Goal: Navigation & Orientation: Find specific page/section

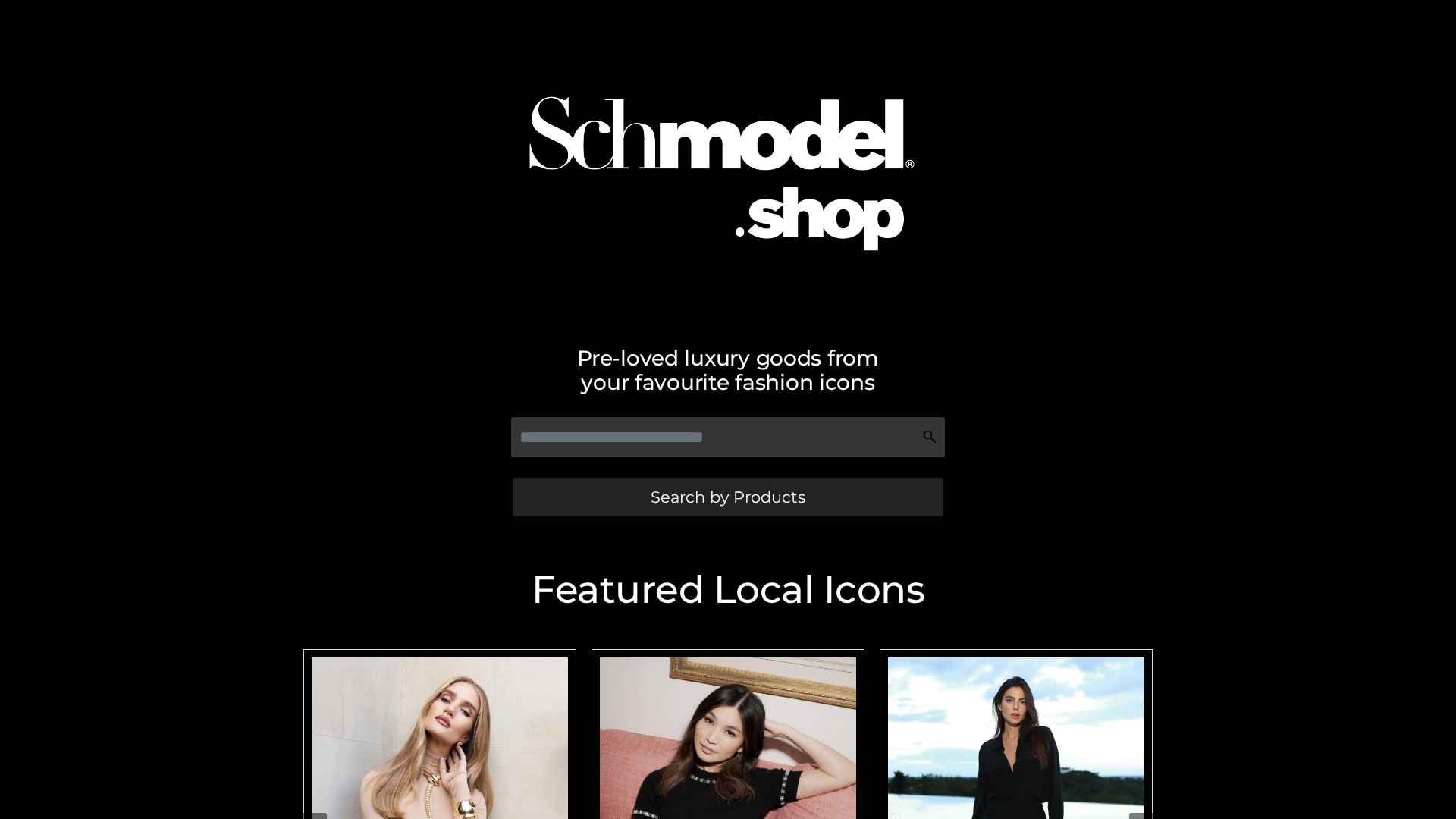
click at [727, 497] on span "Search by Products" at bounding box center [727, 497] width 155 height 16
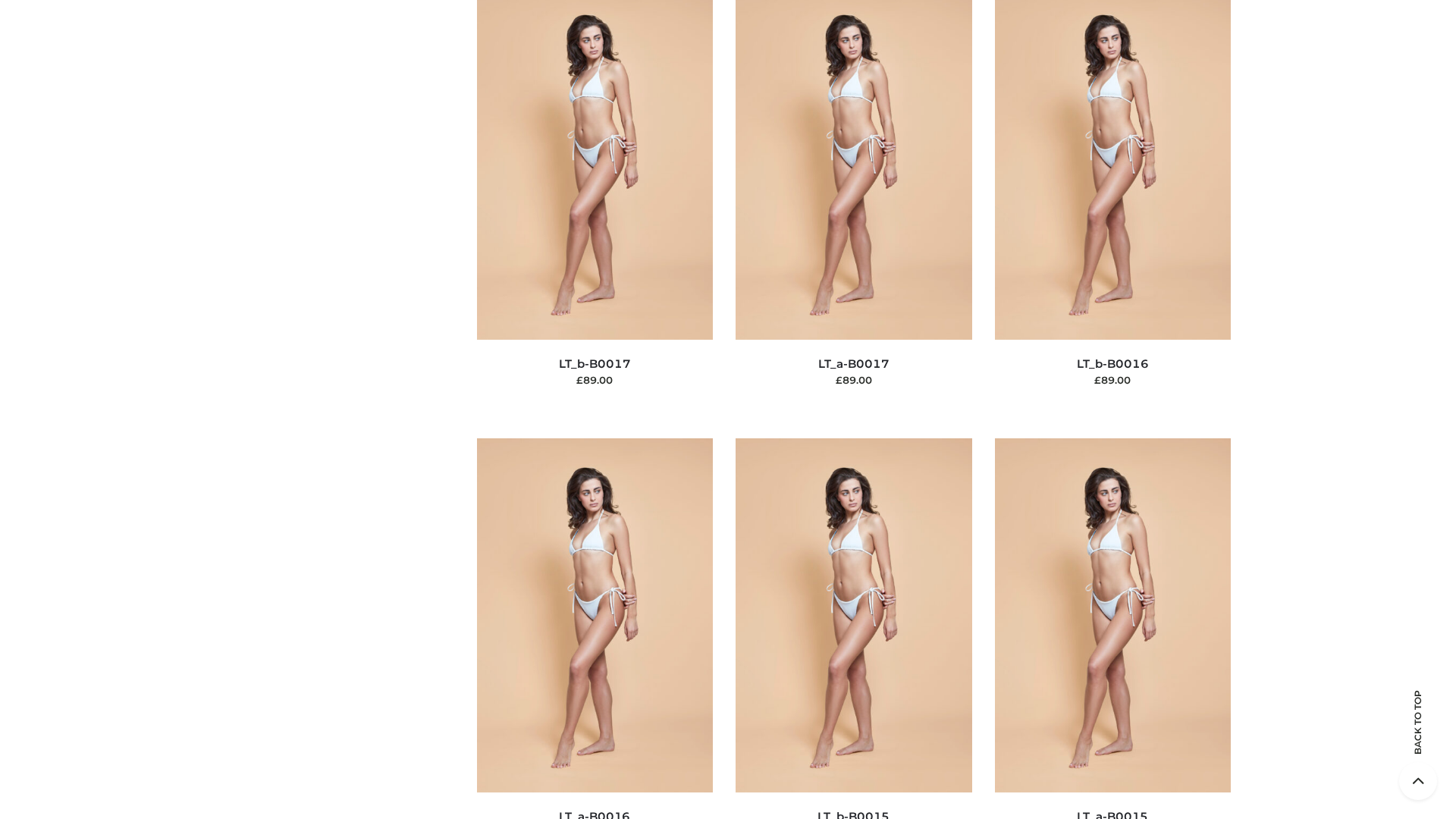
scroll to position [4982, 0]
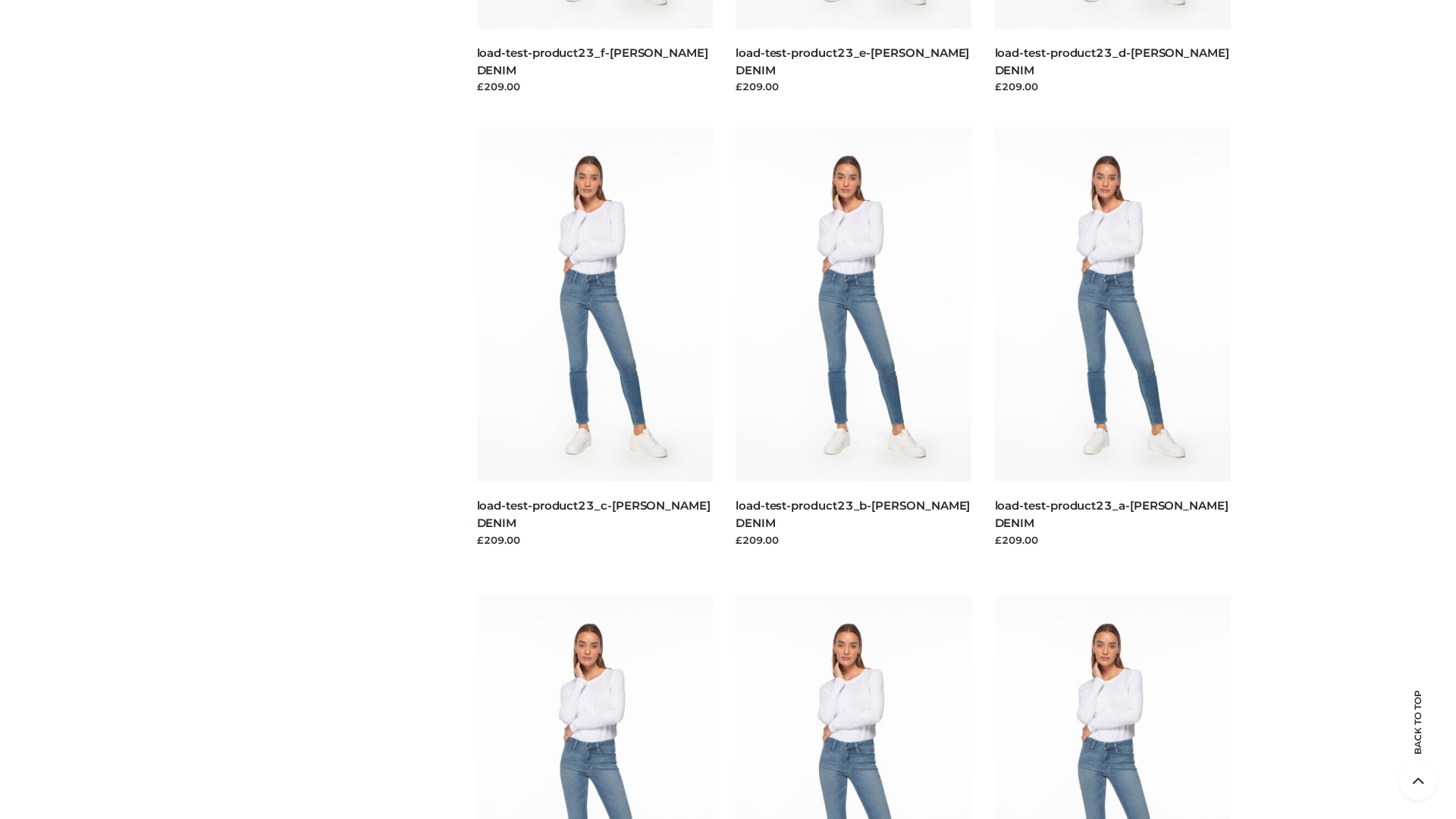
scroll to position [1330, 0]
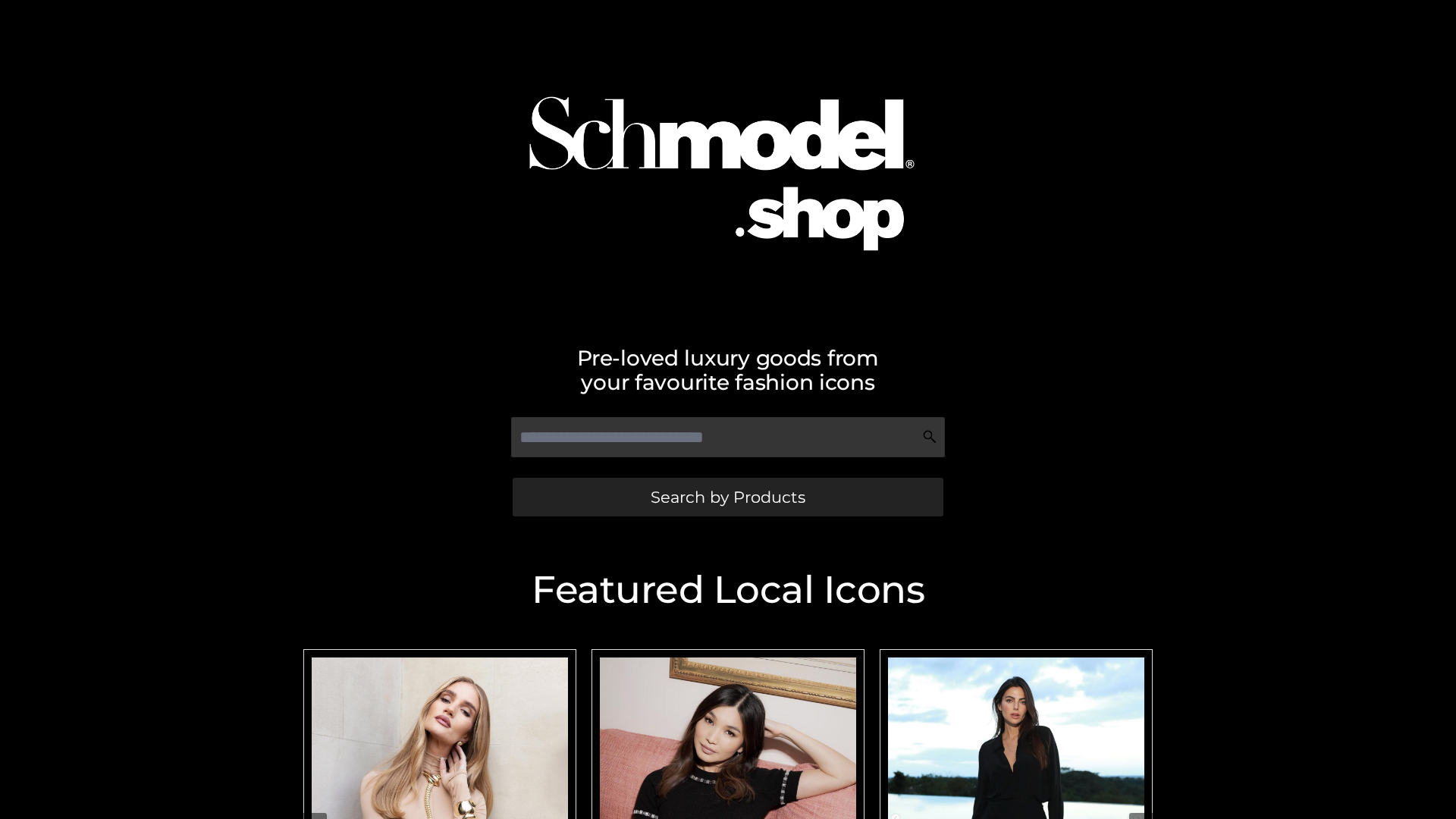
click at [727, 497] on span "Search by Products" at bounding box center [727, 497] width 155 height 16
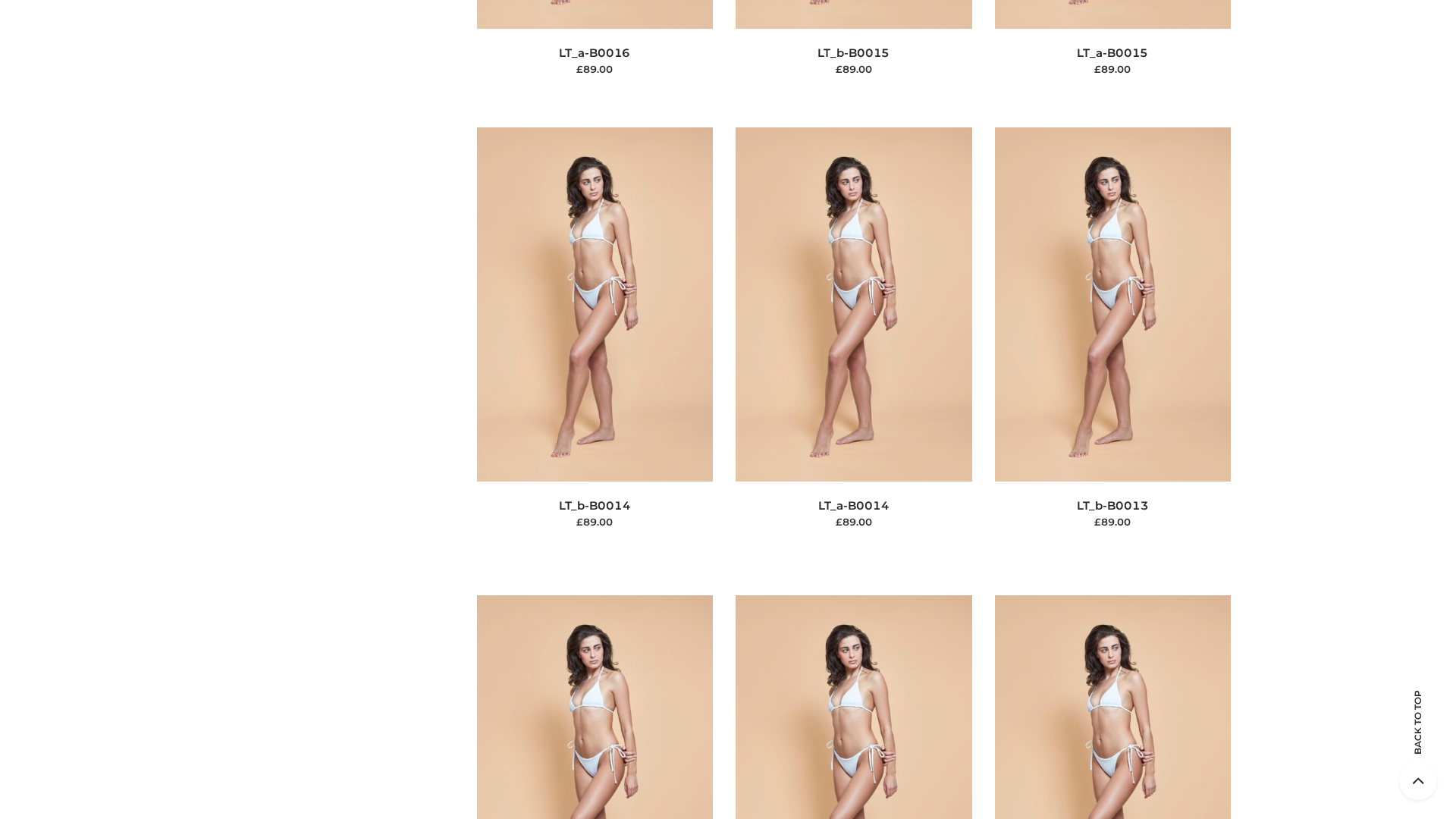
scroll to position [5391, 0]
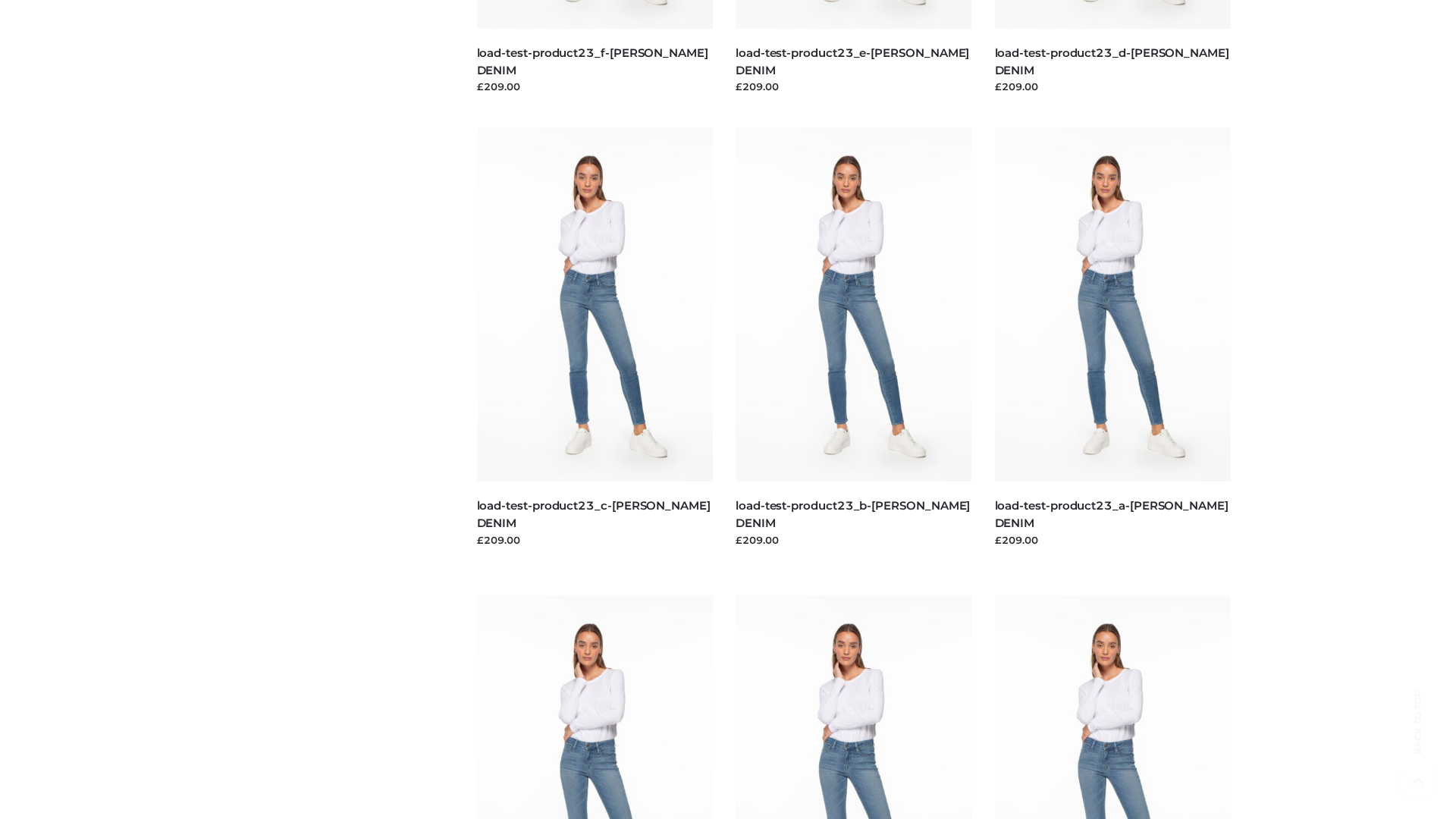
scroll to position [1330, 0]
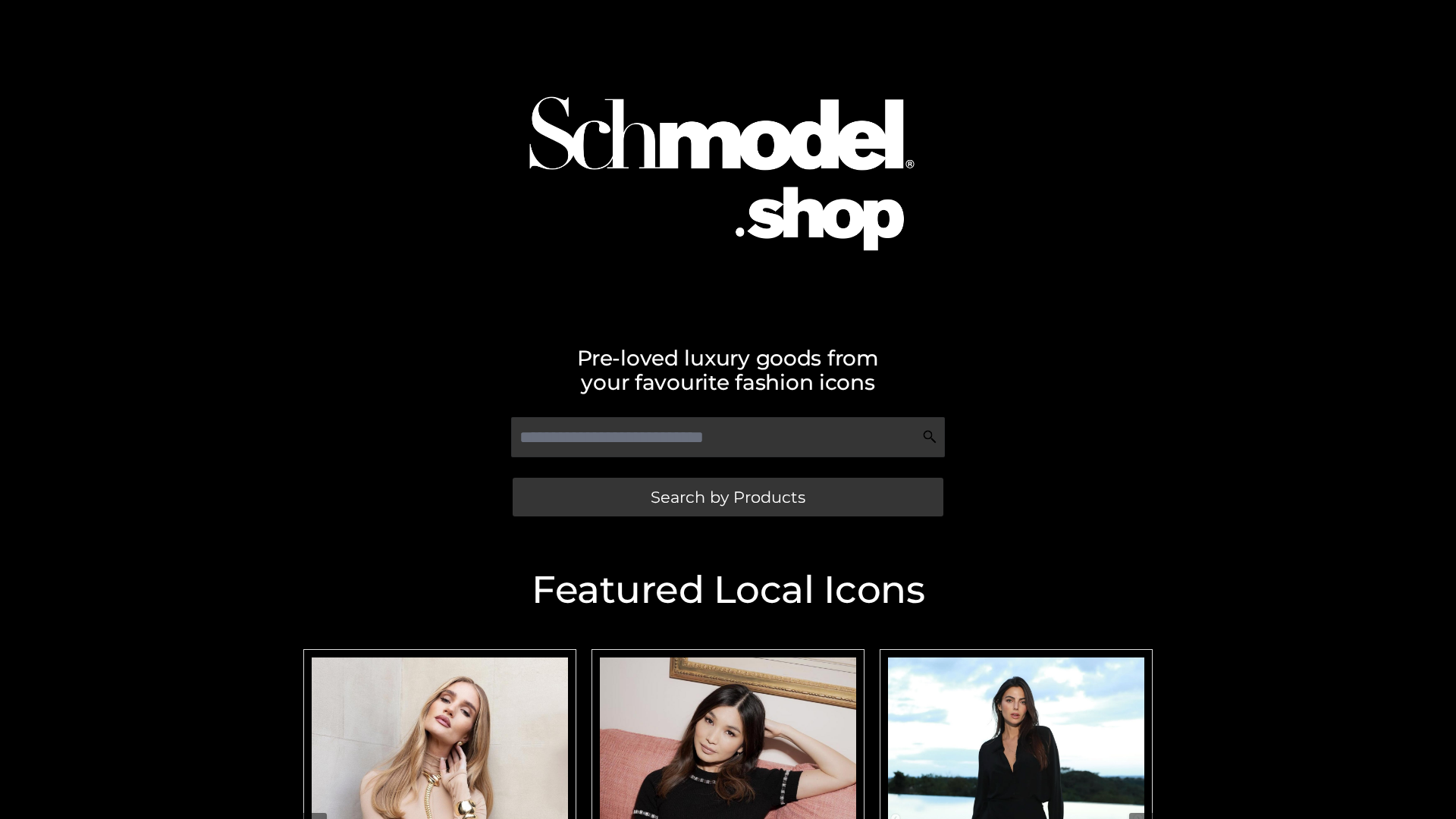
click at [727, 497] on span "Search by Products" at bounding box center [727, 497] width 155 height 16
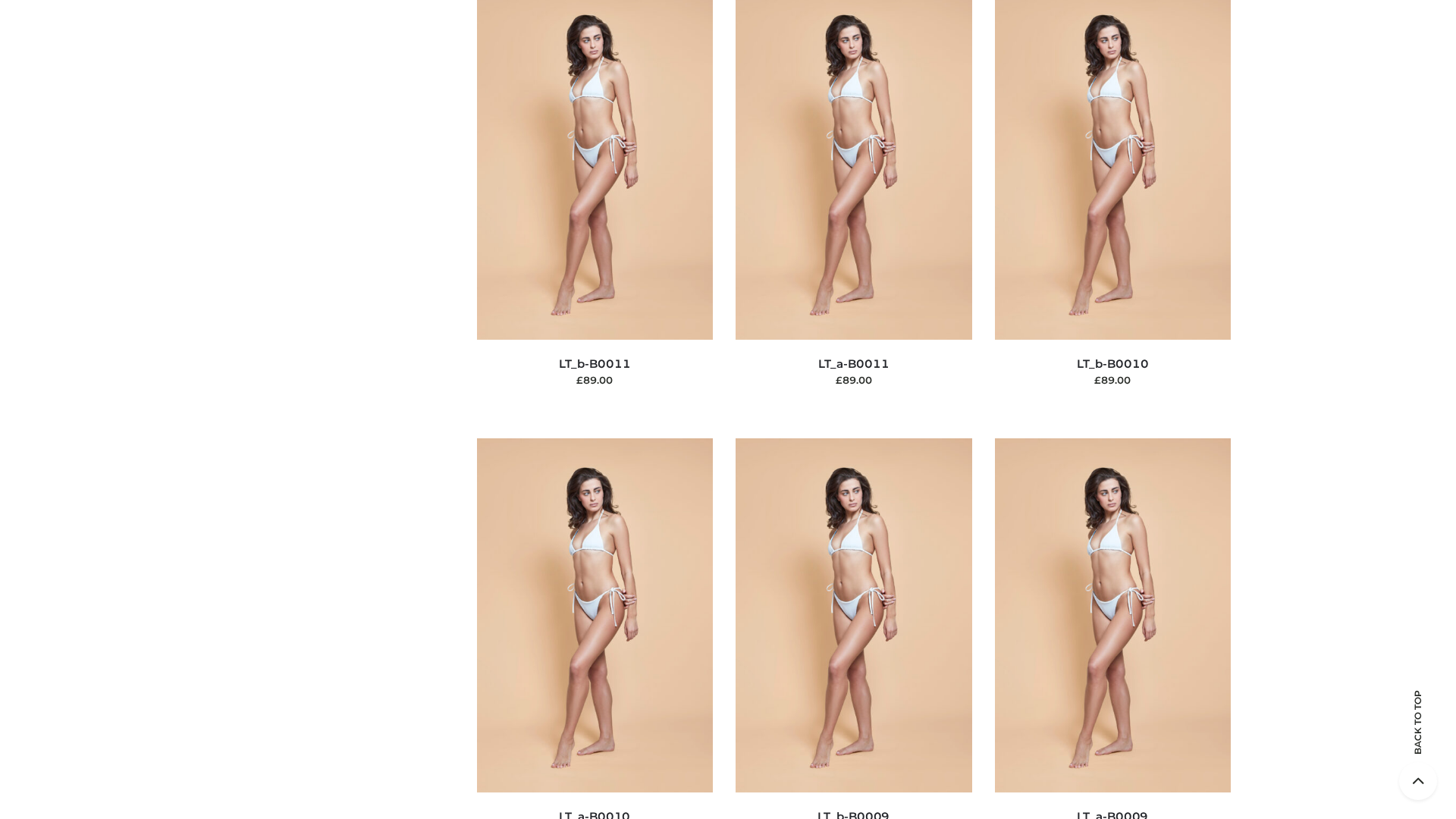
scroll to position [6807, 0]
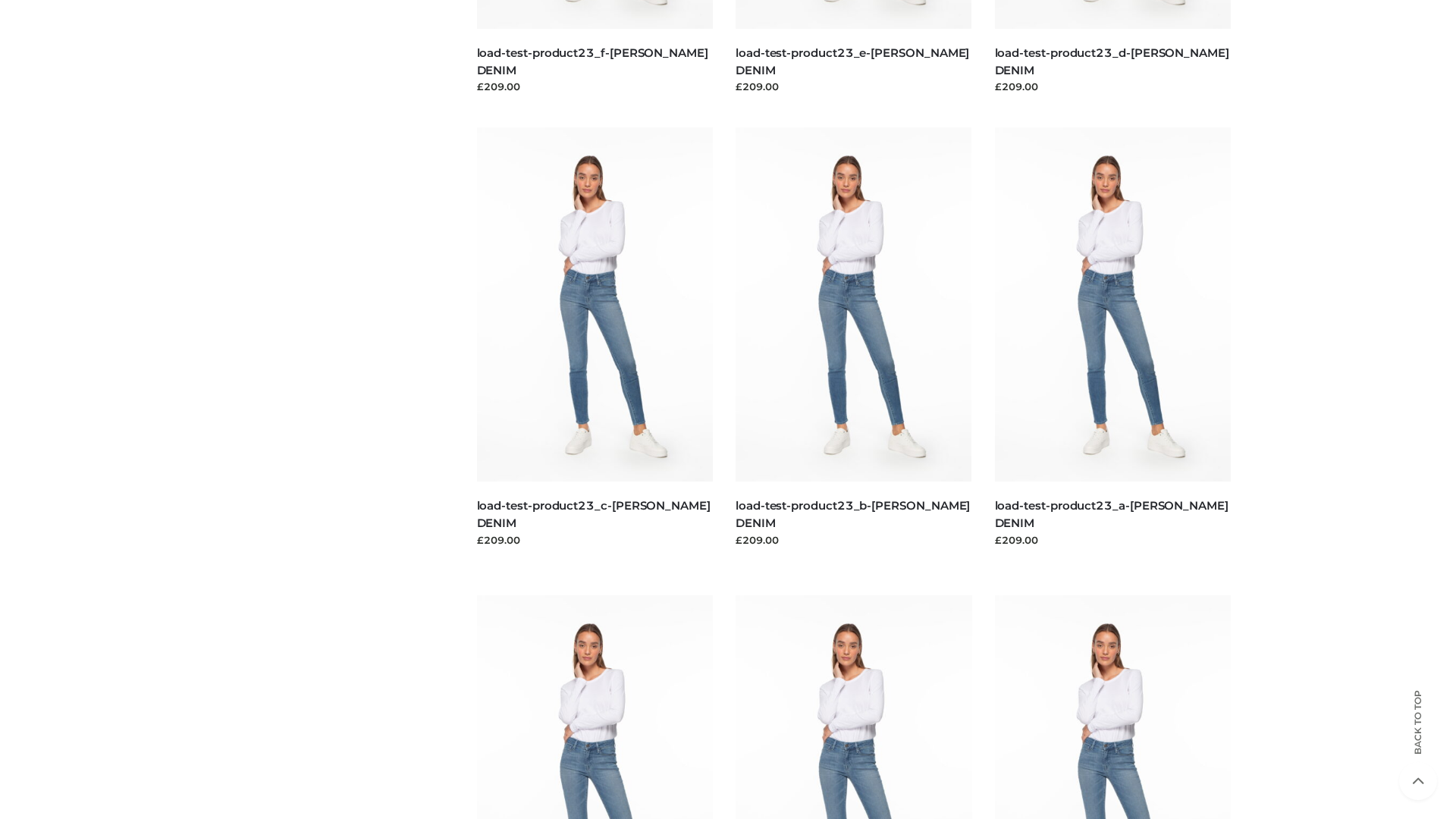
scroll to position [1330, 0]
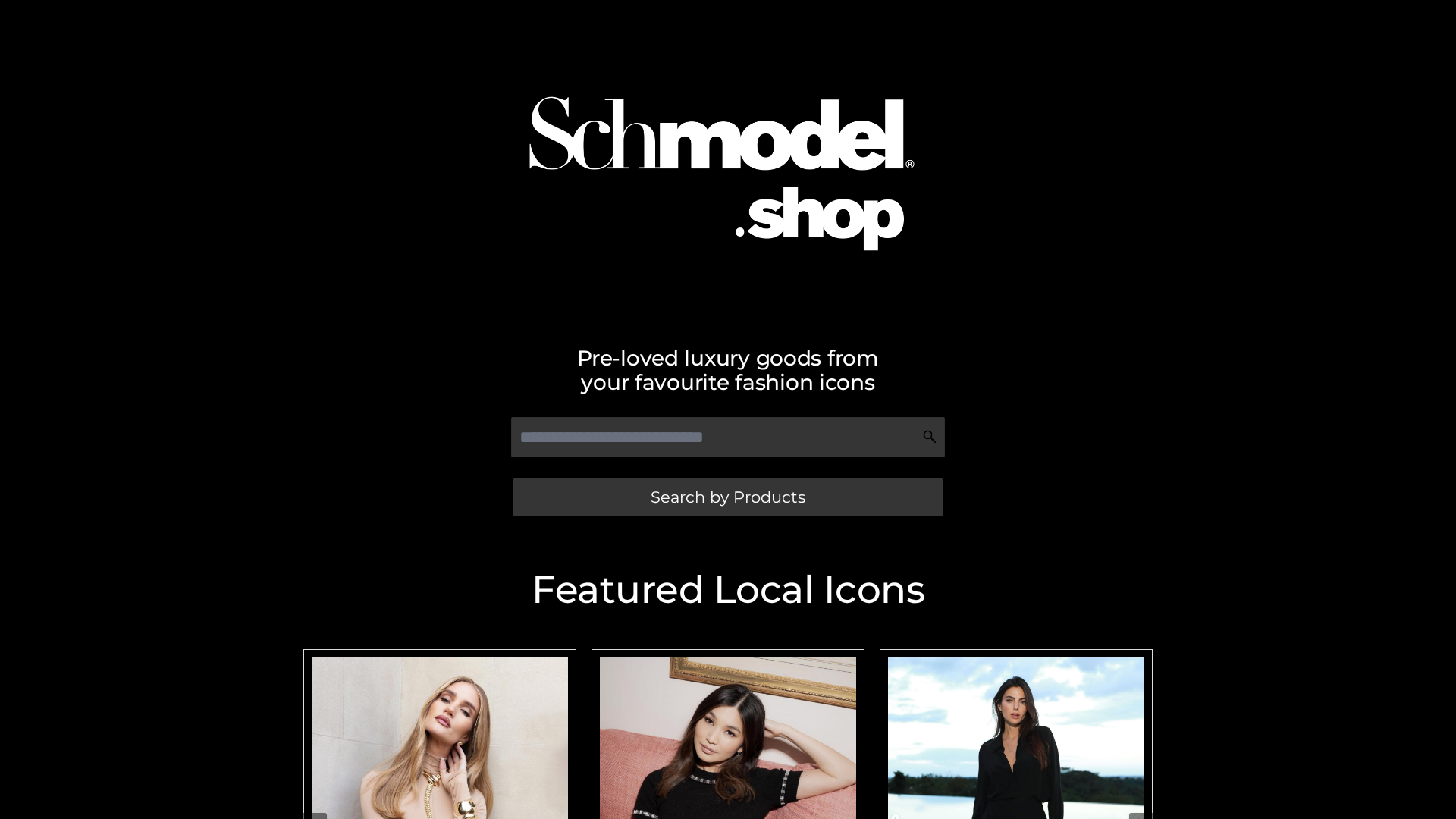
click at [727, 497] on span "Search by Products" at bounding box center [727, 497] width 155 height 16
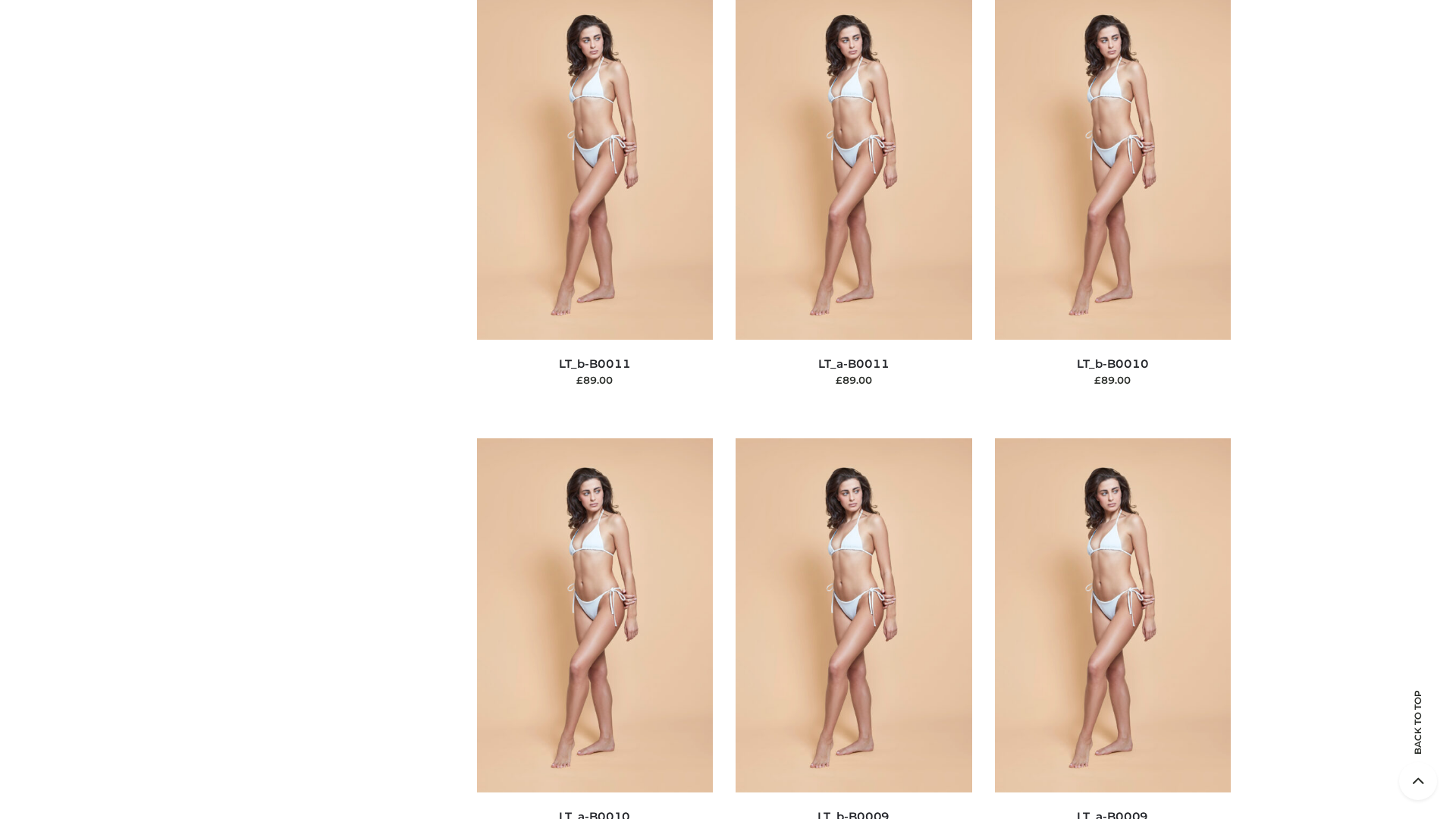
scroll to position [6807, 0]
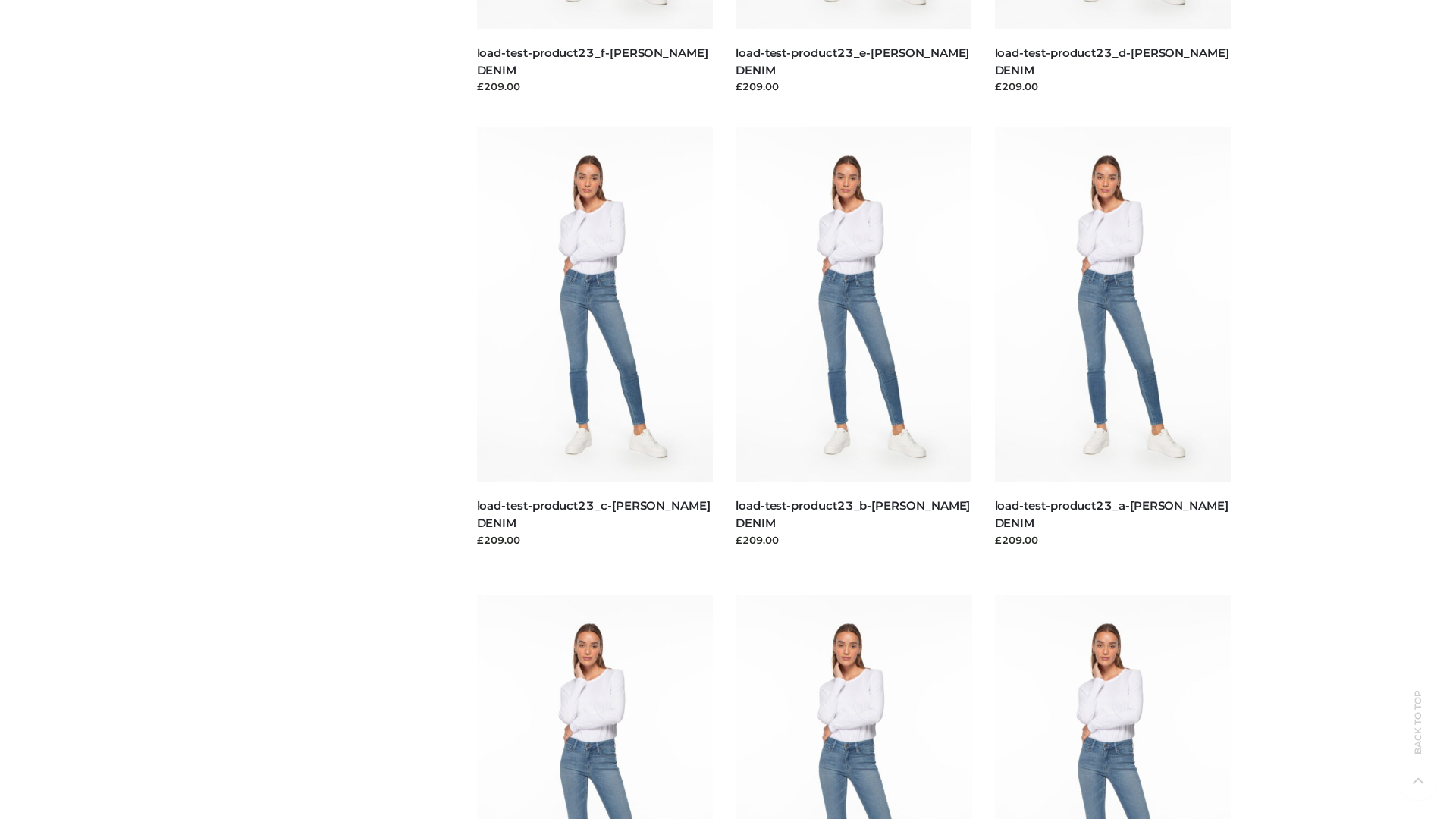
scroll to position [1330, 0]
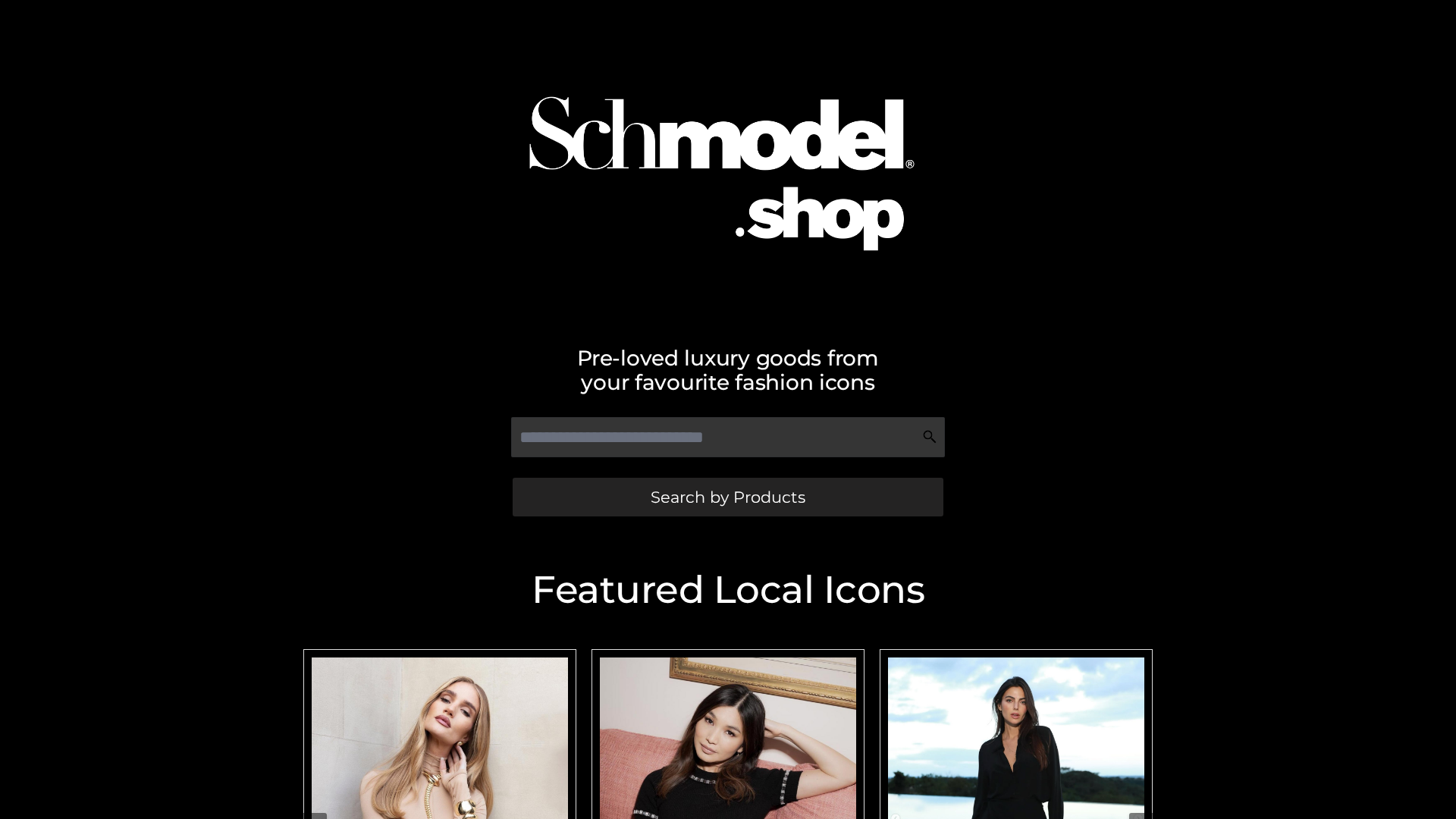
click at [727, 497] on span "Search by Products" at bounding box center [727, 497] width 155 height 16
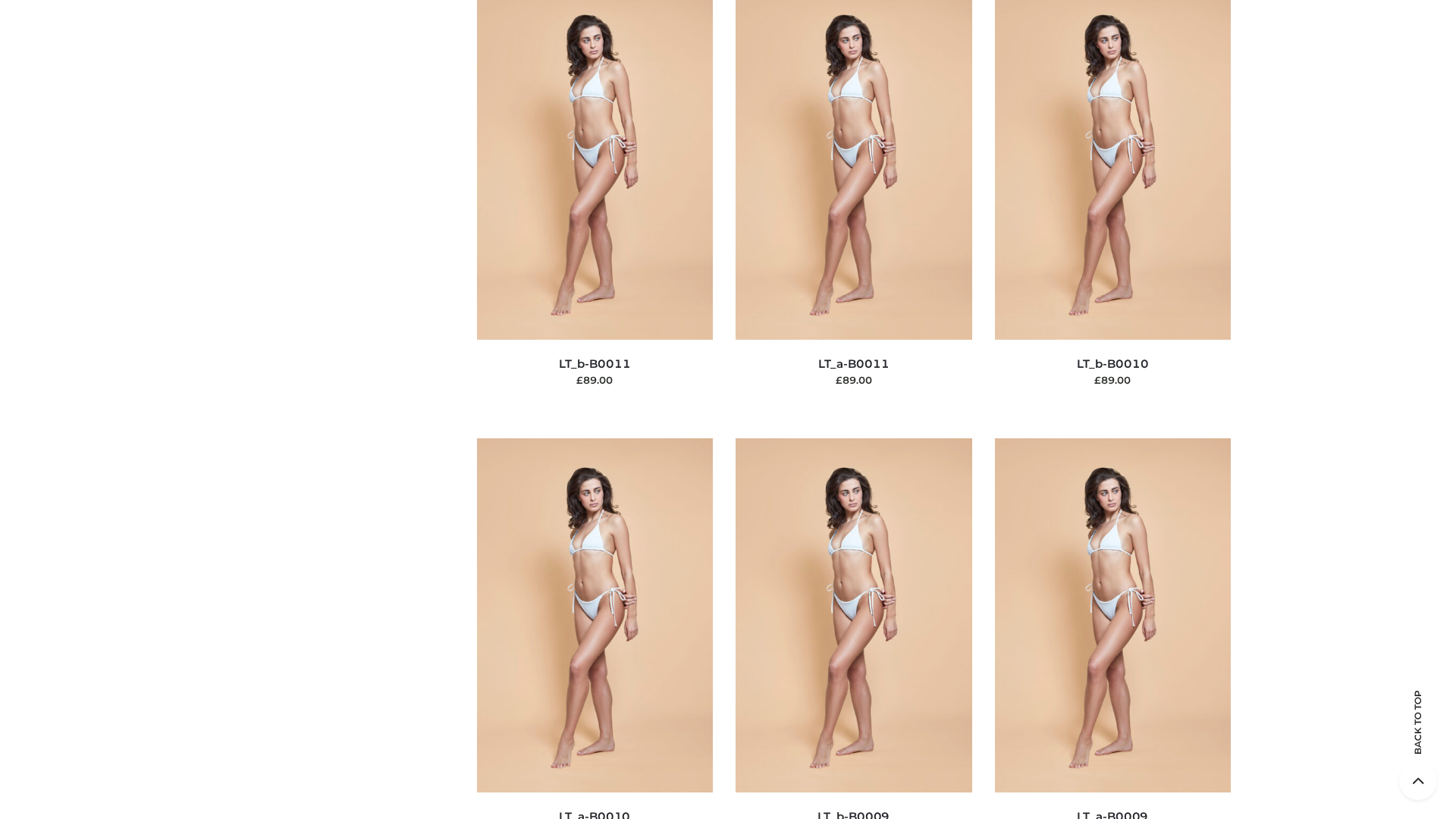
scroll to position [6807, 0]
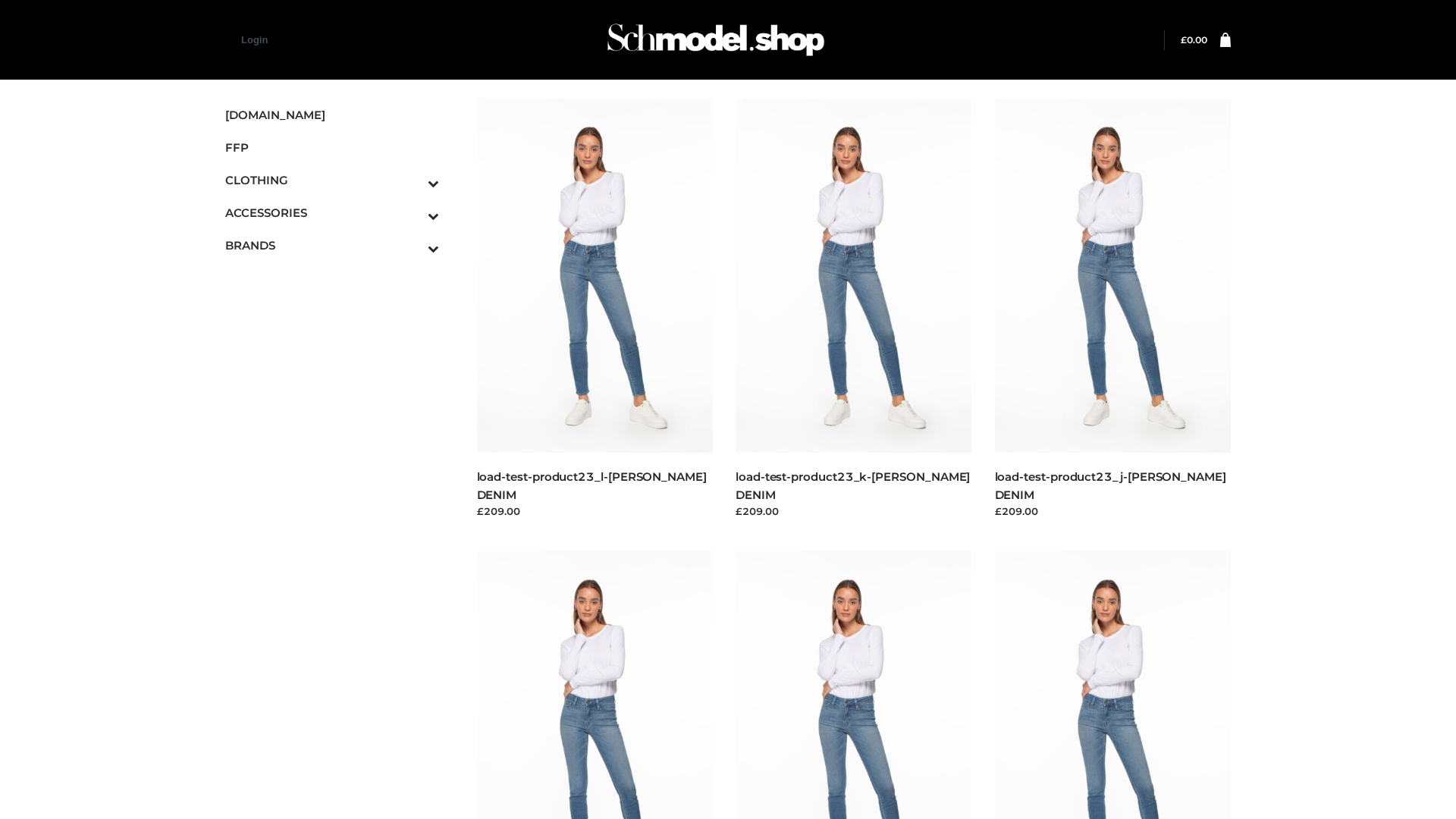
scroll to position [1330, 0]
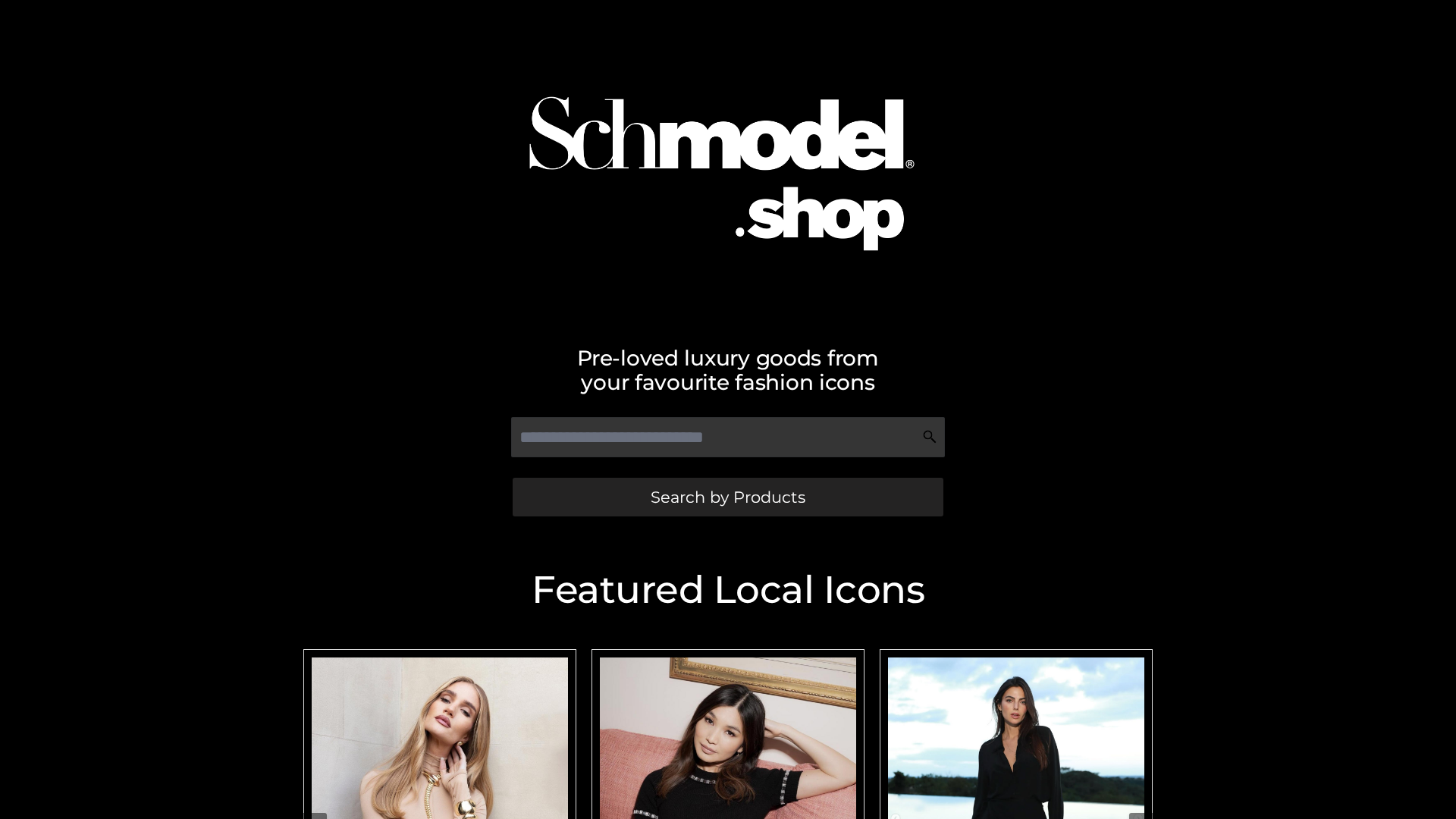
click at [727, 497] on span "Search by Products" at bounding box center [727, 497] width 155 height 16
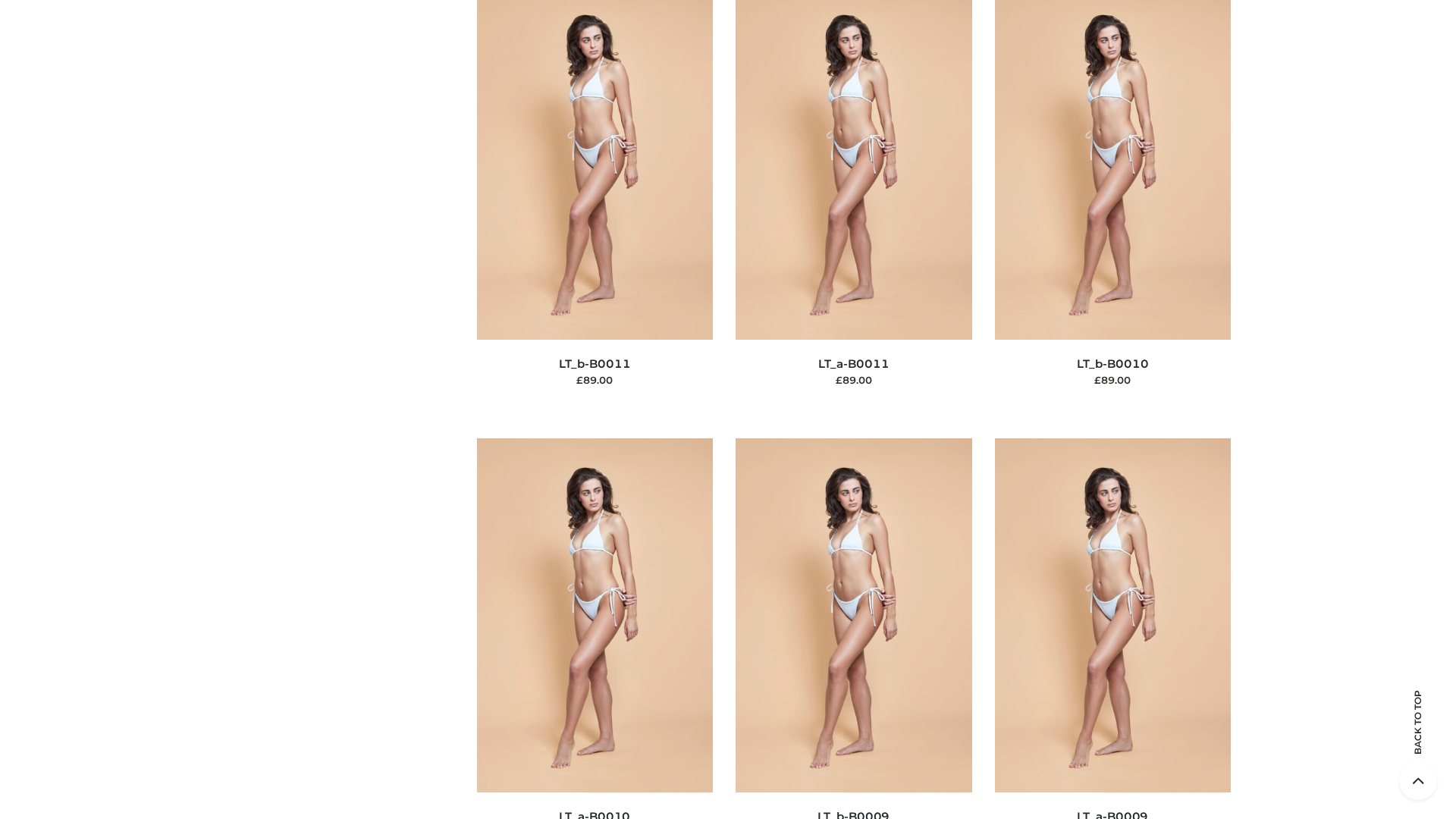
scroll to position [6807, 0]
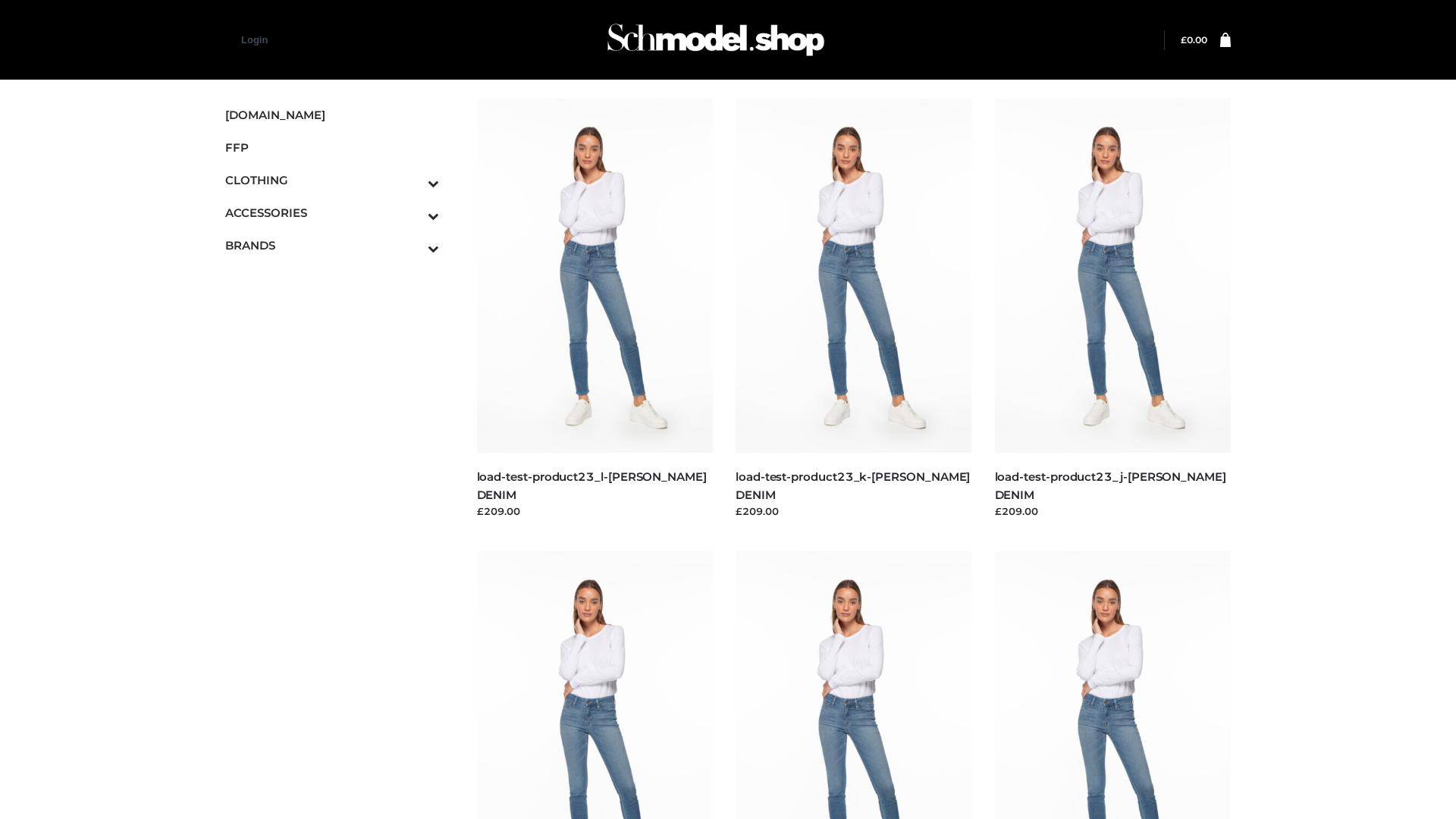
scroll to position [1330, 0]
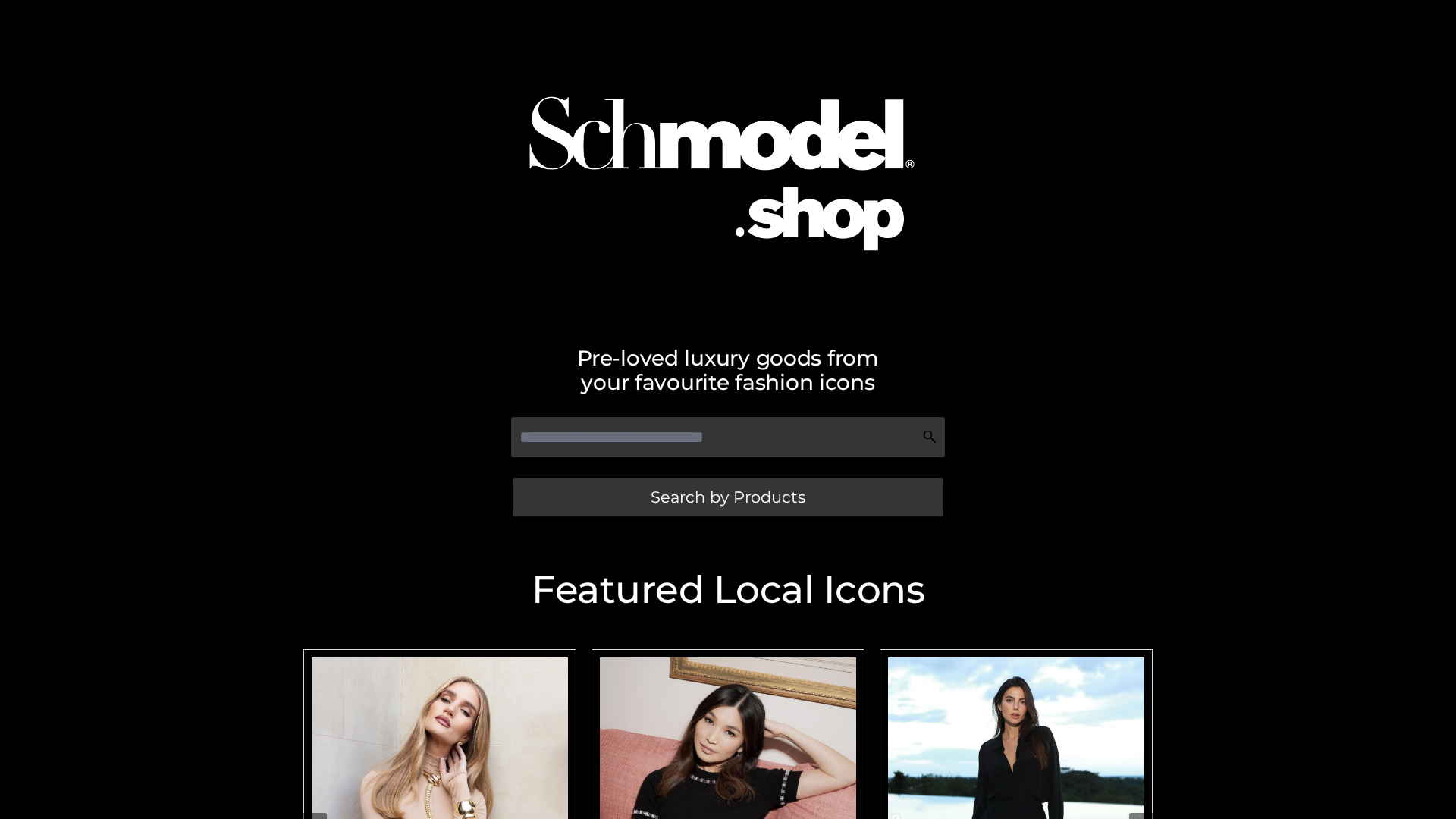
click at [727, 497] on span "Search by Products" at bounding box center [727, 497] width 155 height 16
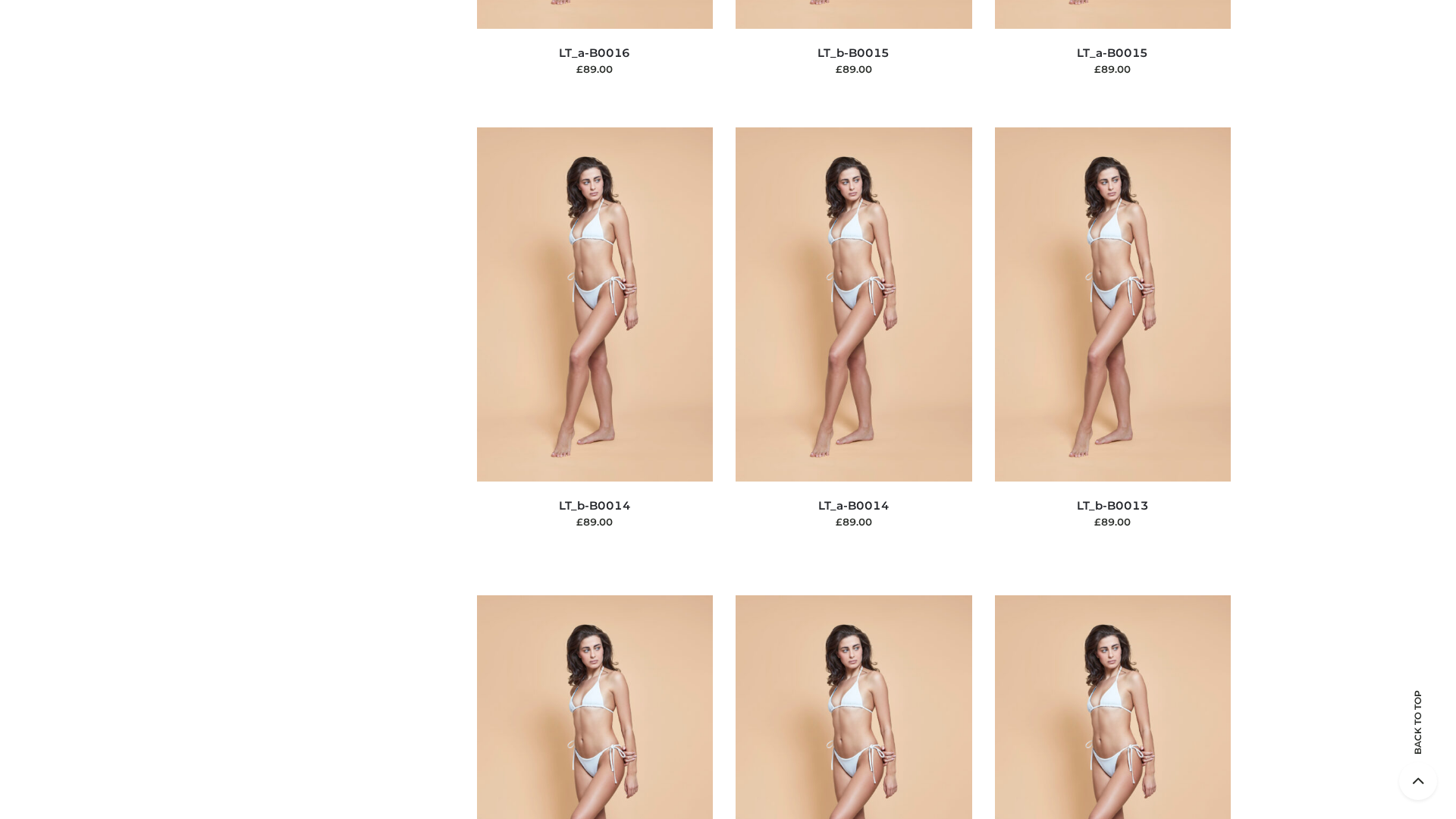
scroll to position [5391, 0]
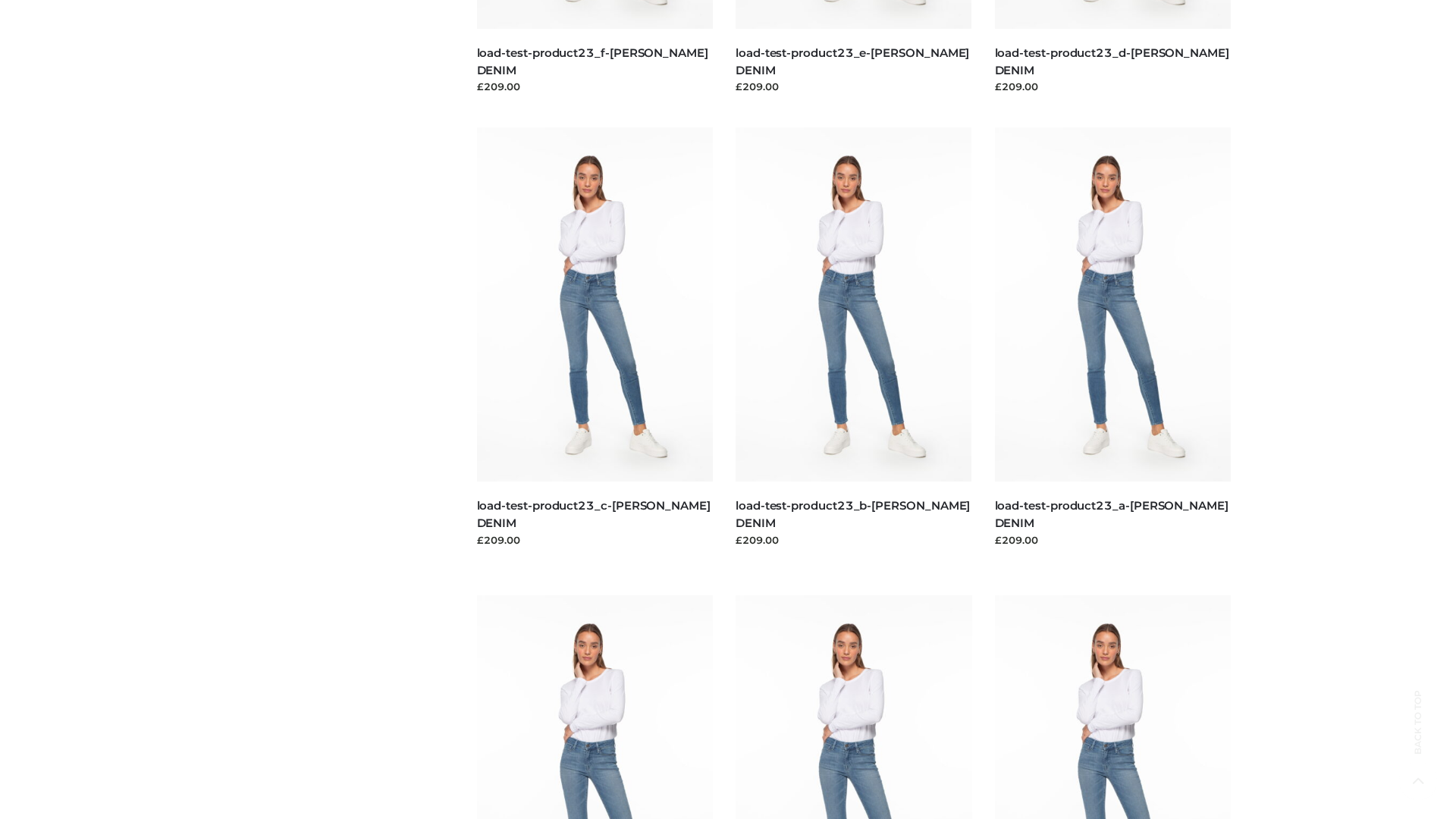
scroll to position [1330, 0]
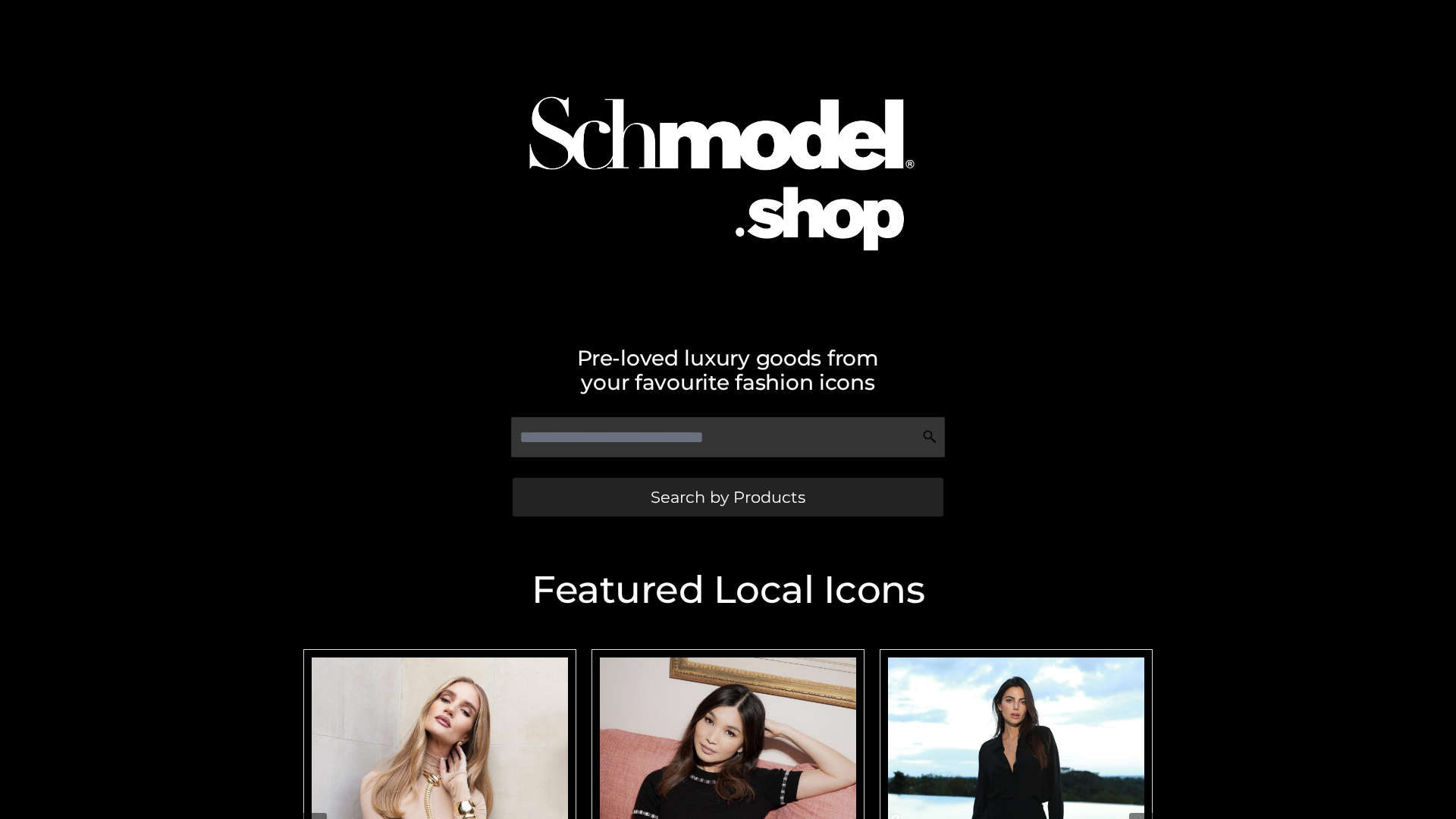
click at [727, 497] on span "Search by Products" at bounding box center [727, 497] width 155 height 16
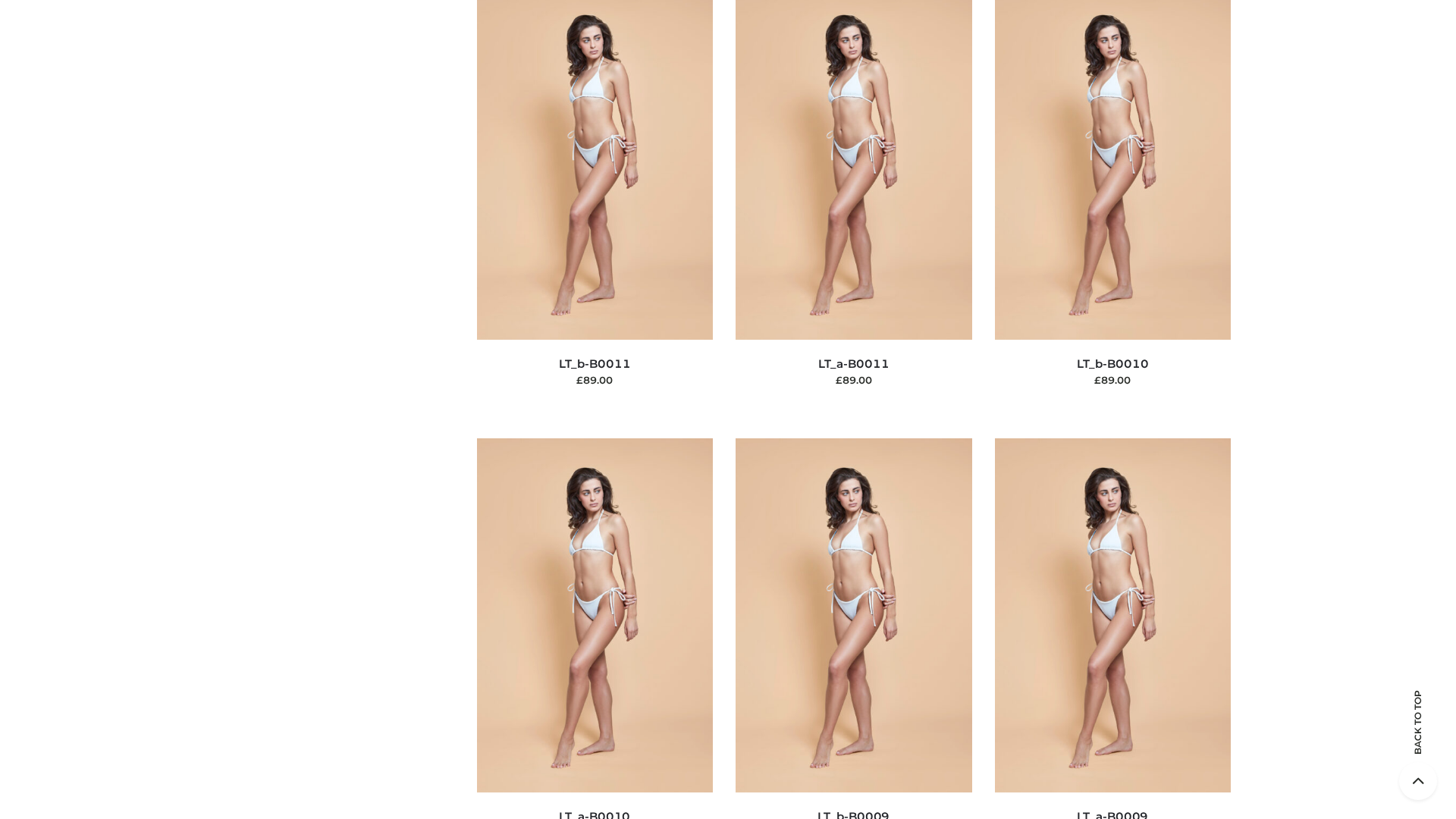
scroll to position [6807, 0]
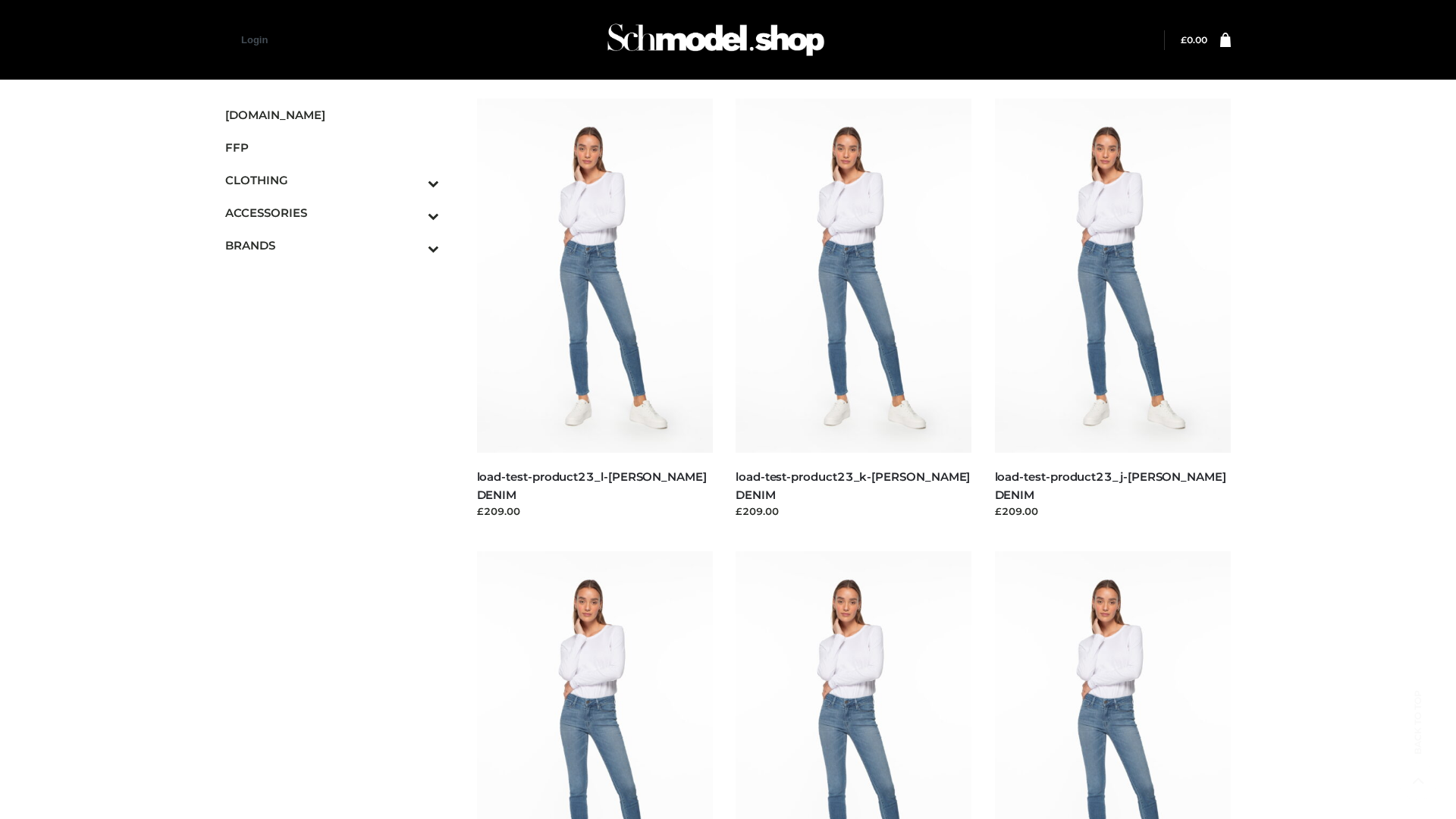
scroll to position [1330, 0]
